Goal: Task Accomplishment & Management: Use online tool/utility

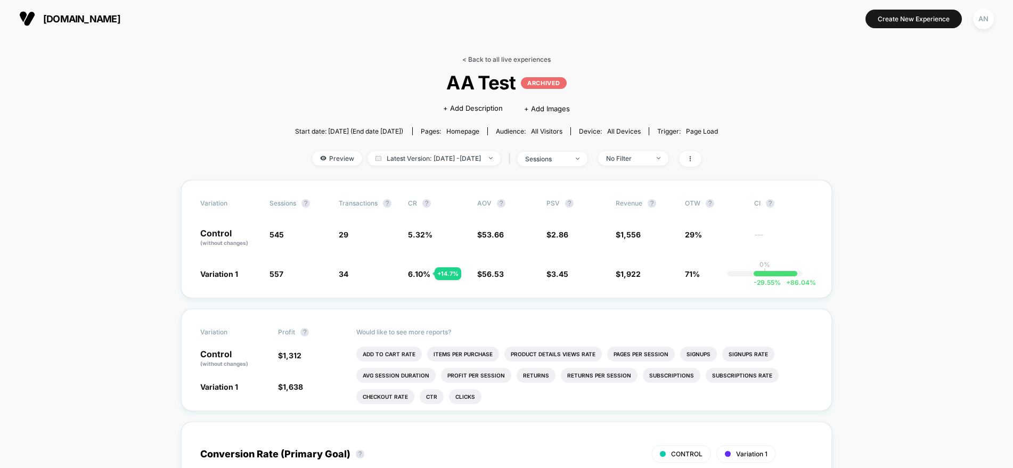
click at [468, 59] on link "< Back to all live experiences" at bounding box center [506, 59] width 88 height 8
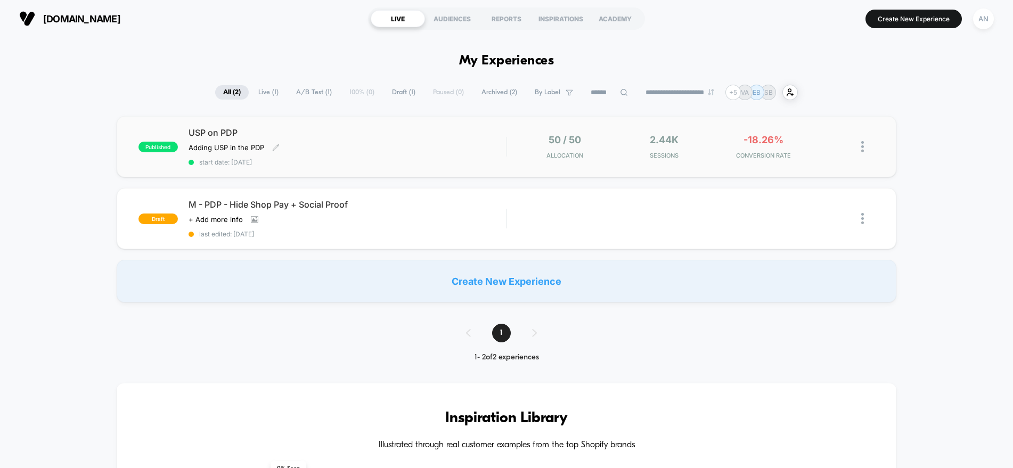
click at [217, 130] on span "USP on PDP" at bounding box center [348, 132] width 318 height 11
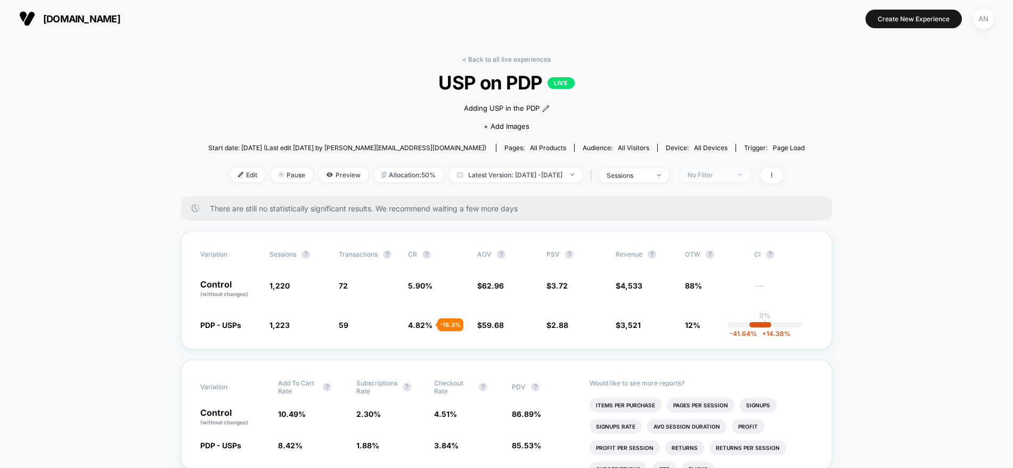
click at [713, 177] on div "No Filter" at bounding box center [709, 175] width 43 height 8
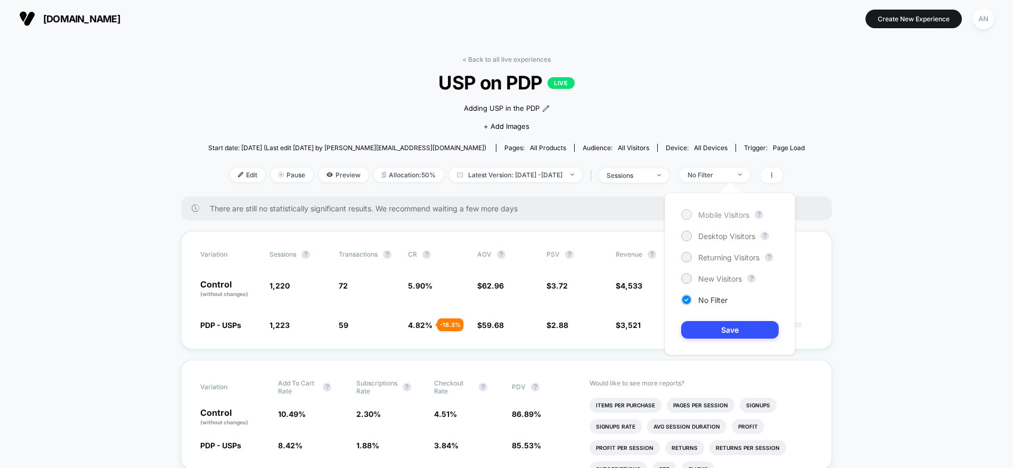
click at [685, 214] on div at bounding box center [686, 214] width 8 height 8
click at [714, 328] on button "Save" at bounding box center [729, 330] width 97 height 18
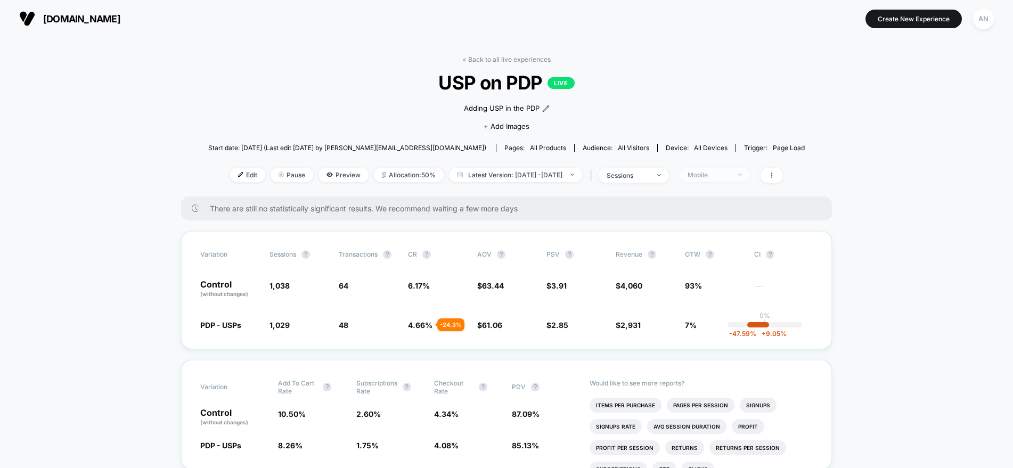
click at [722, 174] on div "Mobile" at bounding box center [709, 175] width 43 height 8
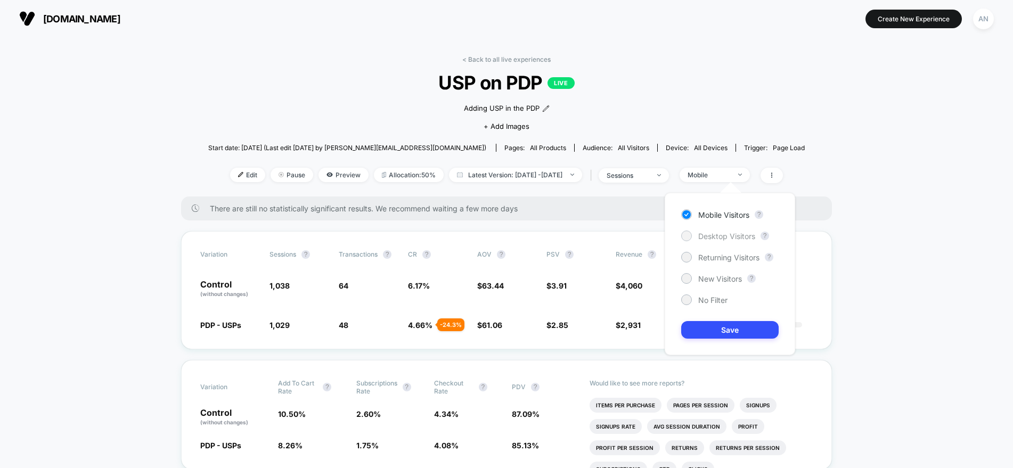
click at [688, 238] on div at bounding box center [686, 236] width 8 height 8
click at [725, 333] on button "Save" at bounding box center [729, 330] width 97 height 18
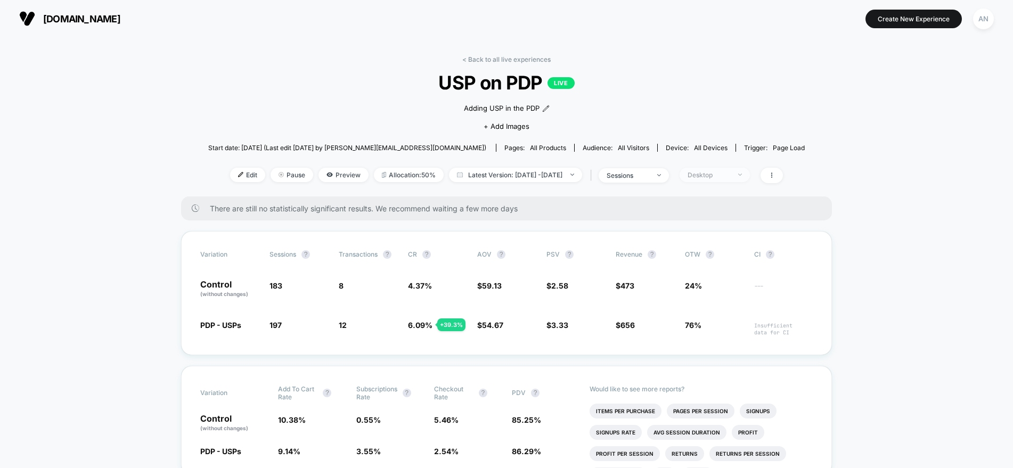
click at [730, 176] on div "Desktop" at bounding box center [709, 175] width 43 height 8
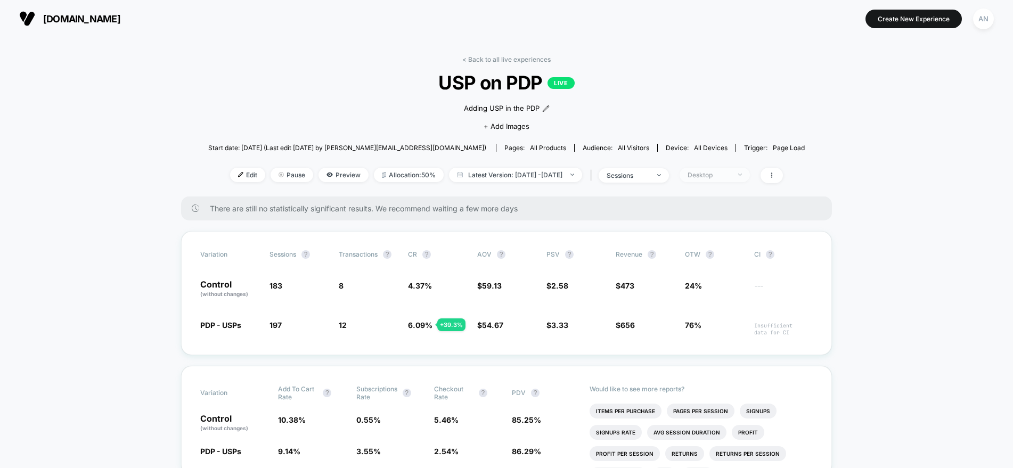
click at [730, 174] on div "Desktop" at bounding box center [709, 175] width 43 height 8
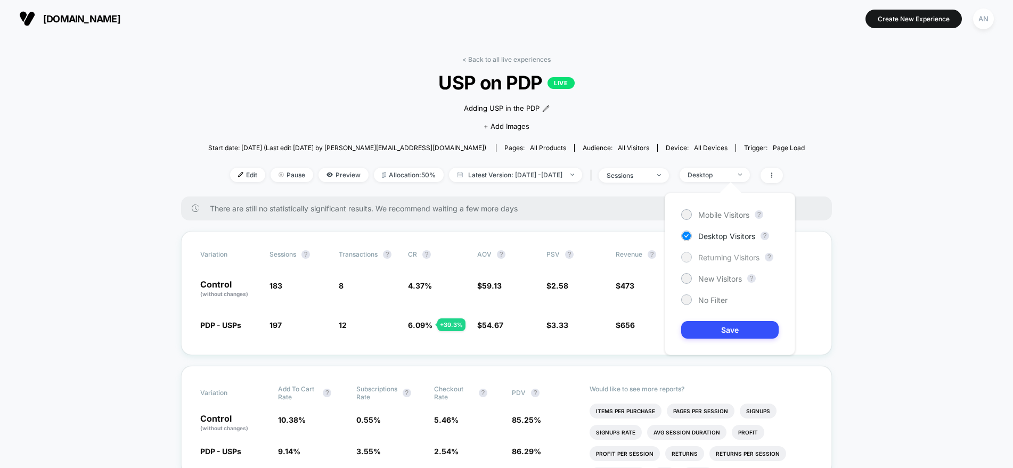
click at [685, 258] on div at bounding box center [686, 257] width 8 height 8
click at [719, 330] on button "Save" at bounding box center [729, 330] width 97 height 18
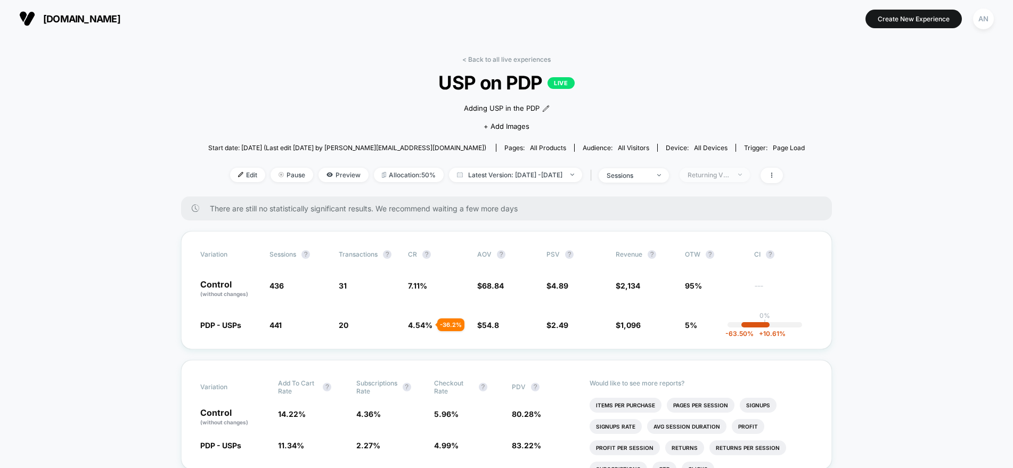
click at [730, 176] on div "Returning Visitors" at bounding box center [709, 175] width 43 height 8
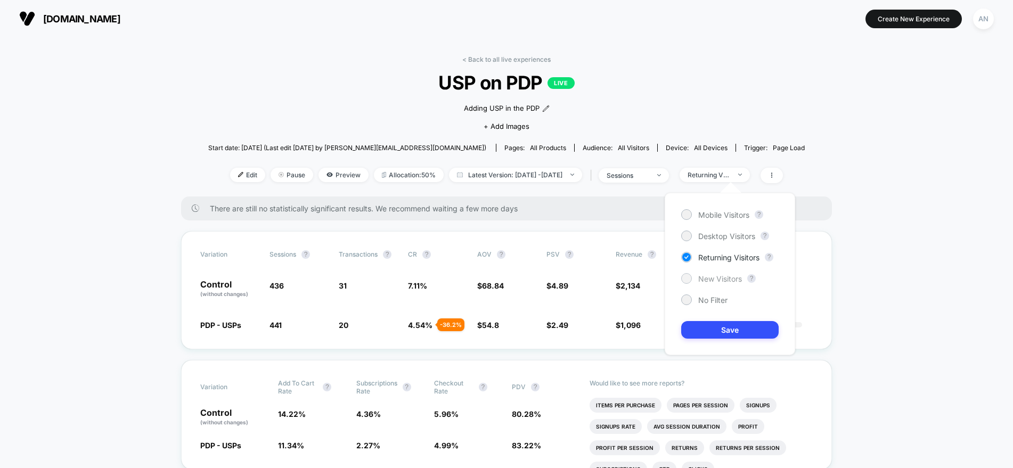
click at [687, 277] on div at bounding box center [686, 278] width 8 height 8
click at [702, 325] on button "Save" at bounding box center [729, 330] width 97 height 18
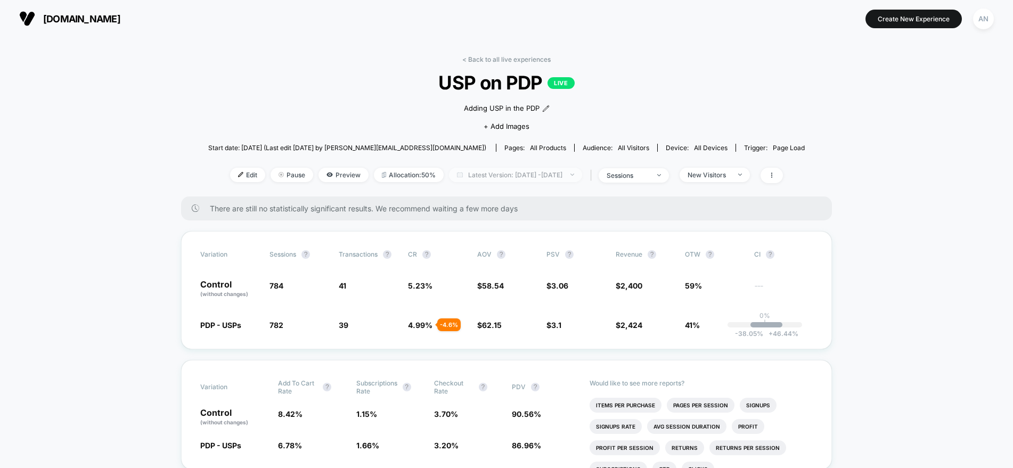
click at [563, 176] on span "Latest Version: [DATE] - [DATE]" at bounding box center [515, 175] width 133 height 14
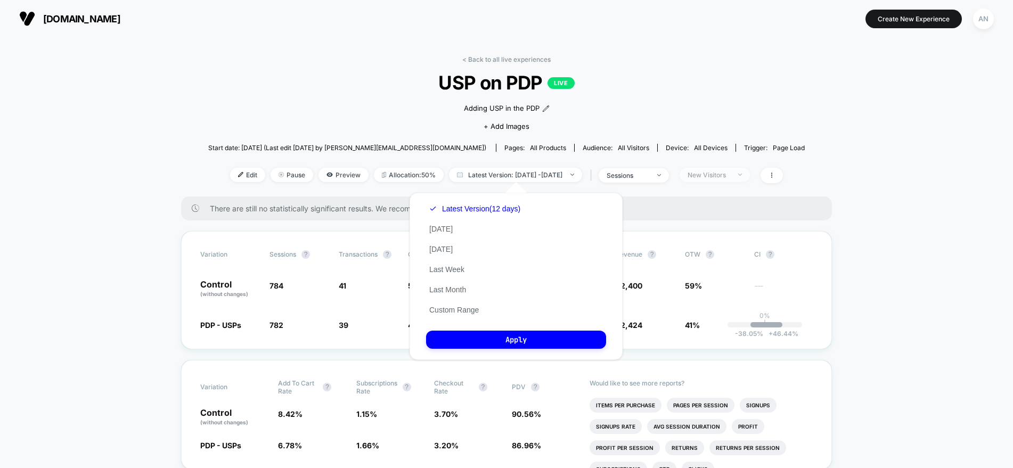
click at [708, 181] on span "New Visitors" at bounding box center [715, 175] width 70 height 14
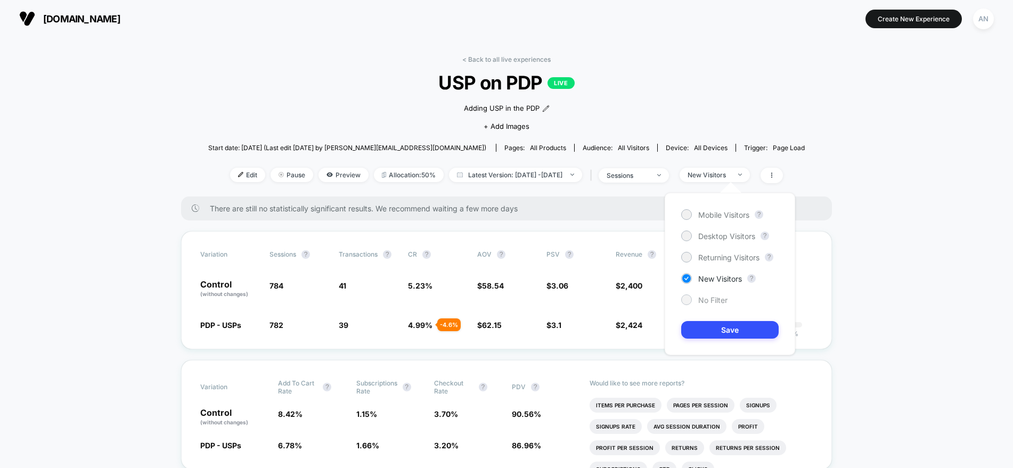
click at [706, 299] on span "No Filter" at bounding box center [712, 300] width 29 height 9
click at [736, 332] on button "Save" at bounding box center [729, 330] width 97 height 18
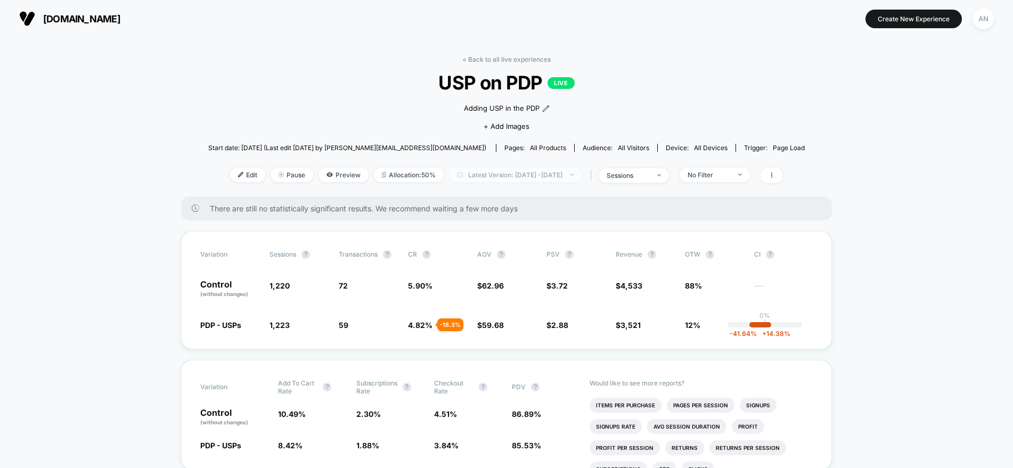
click at [531, 176] on span "Latest Version: [DATE] - [DATE]" at bounding box center [515, 175] width 133 height 14
select select "*"
select select "****"
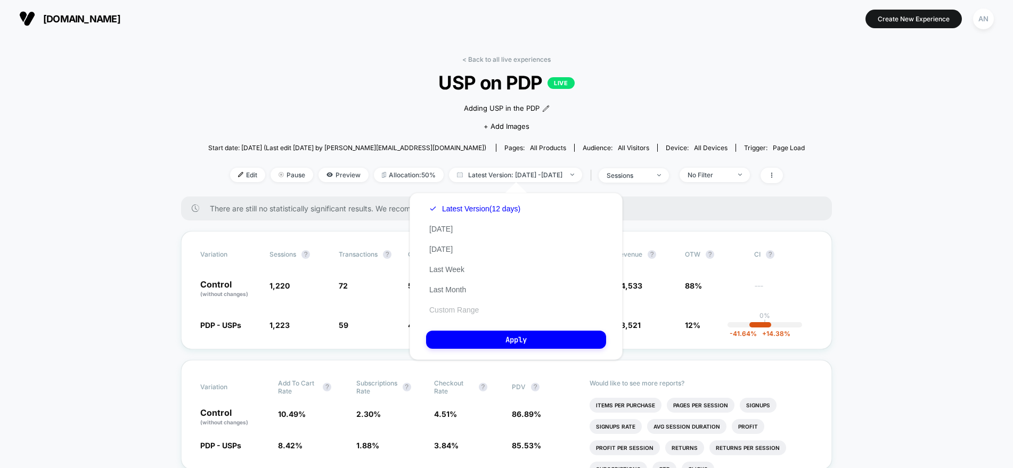
click at [460, 309] on button "Custom Range" at bounding box center [454, 310] width 56 height 10
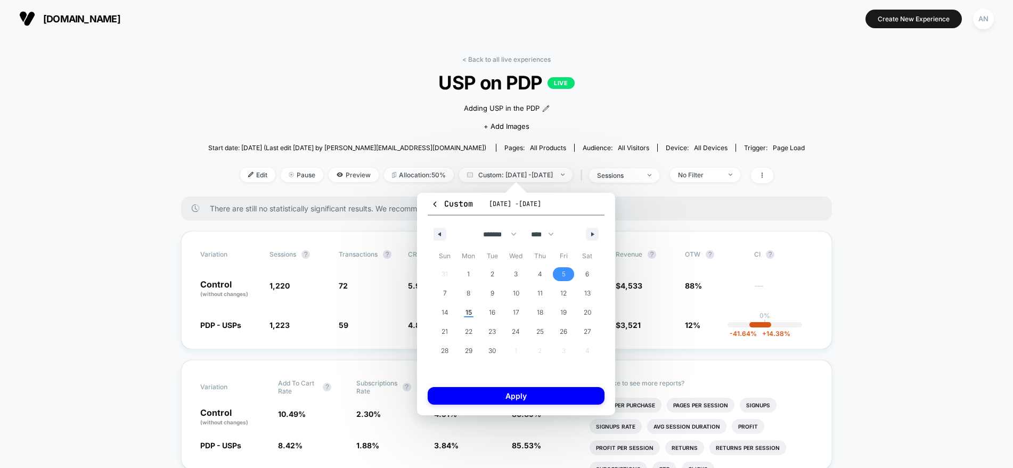
click at [559, 271] on span "5" at bounding box center [564, 274] width 24 height 14
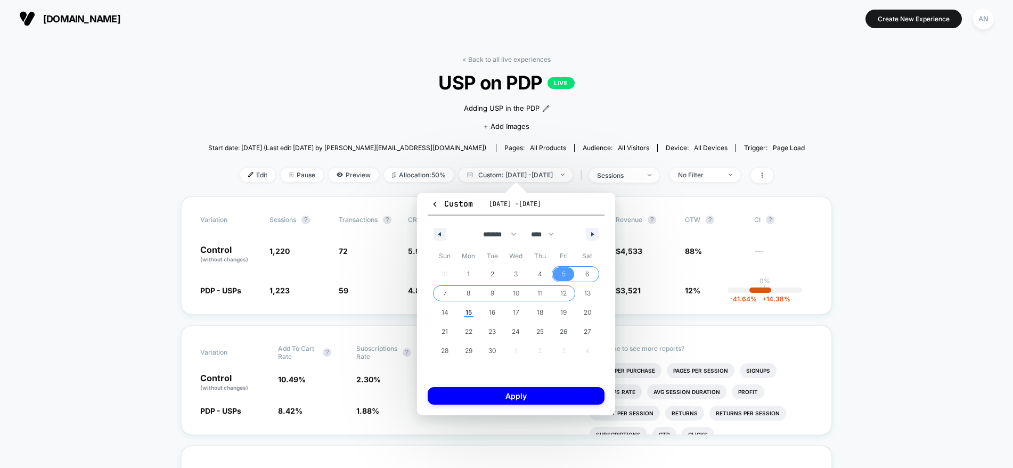
click at [560, 291] on span "12" at bounding box center [564, 294] width 24 height 14
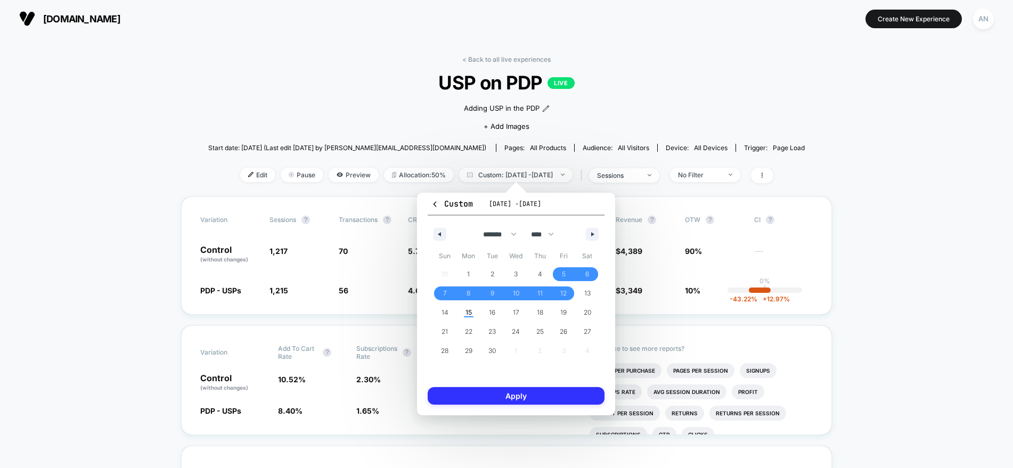
click at [555, 391] on button "Apply" at bounding box center [516, 396] width 177 height 18
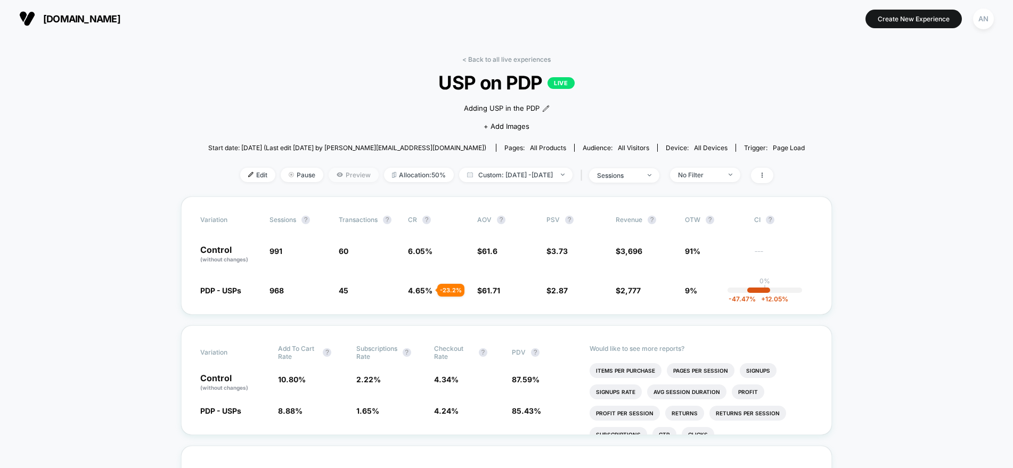
click at [329, 176] on span "Preview" at bounding box center [354, 175] width 50 height 14
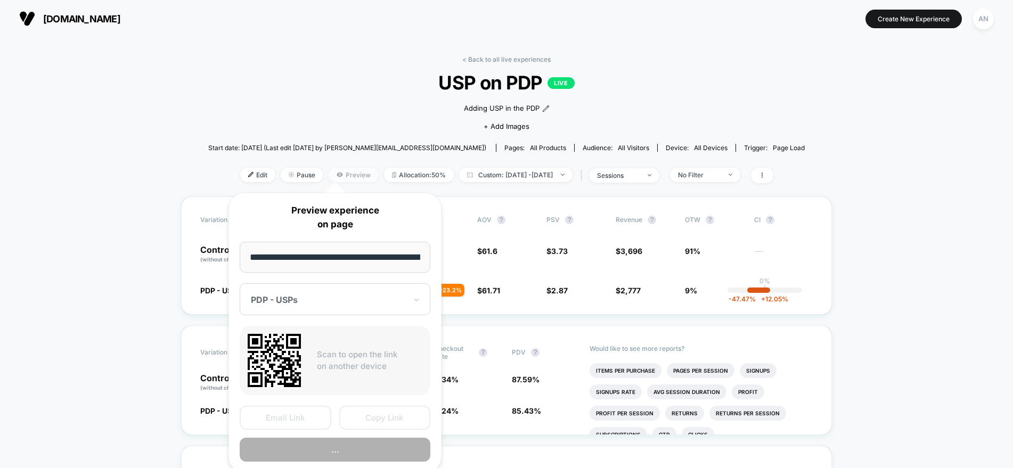
scroll to position [0, 123]
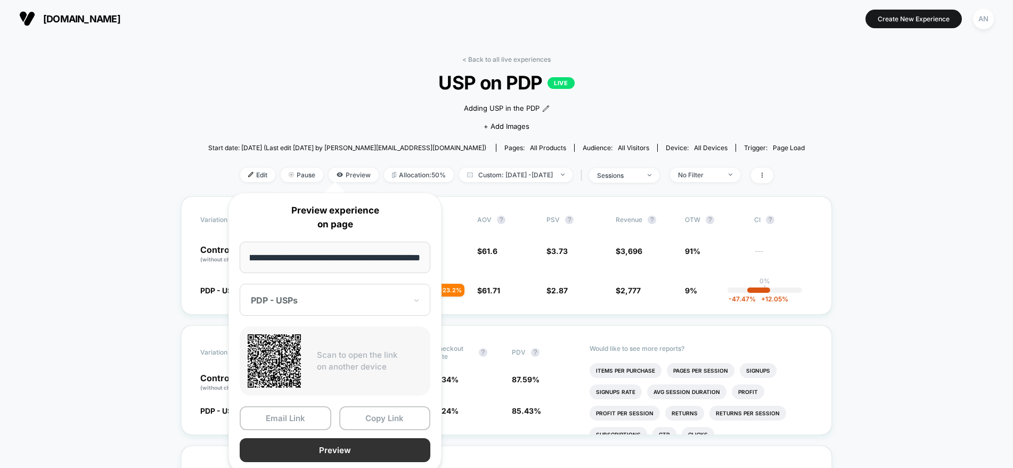
click at [333, 450] on button "Preview" at bounding box center [335, 450] width 191 height 24
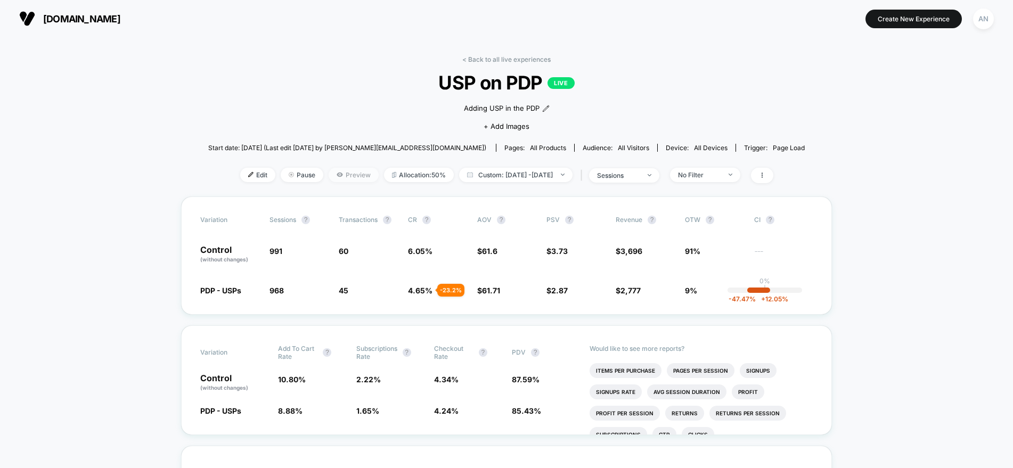
click at [332, 175] on span "Preview" at bounding box center [354, 175] width 50 height 14
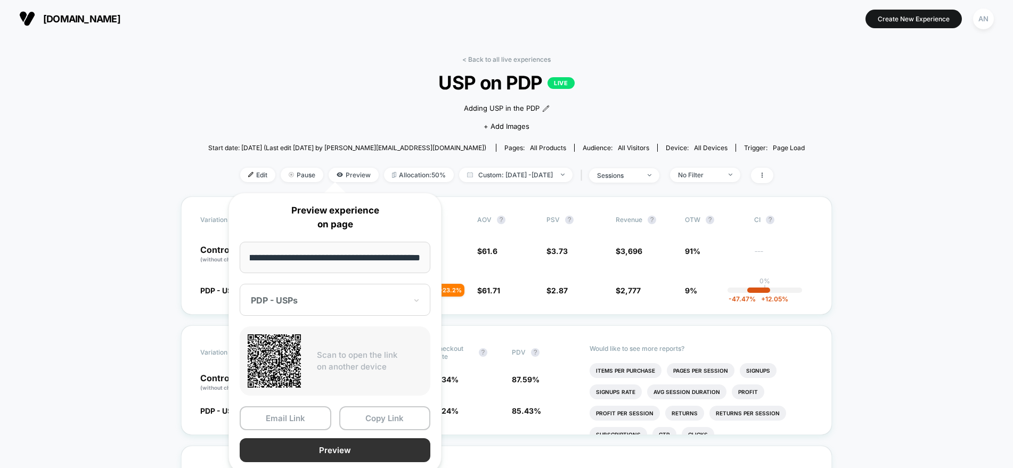
click at [348, 447] on button "Preview" at bounding box center [335, 450] width 191 height 24
